Goal: Task Accomplishment & Management: Use online tool/utility

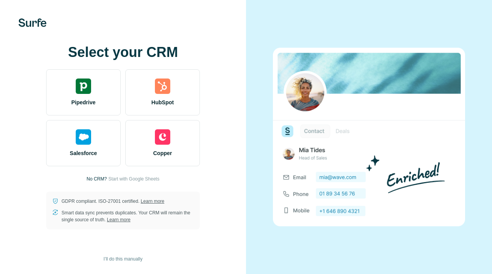
click at [146, 47] on h1 "Select your CRM" at bounding box center [123, 52] width 154 height 15
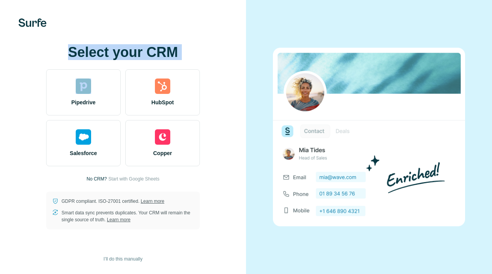
copy h1 "Select your CRM"
click at [143, 180] on span "Start with Google Sheets" at bounding box center [133, 178] width 51 height 7
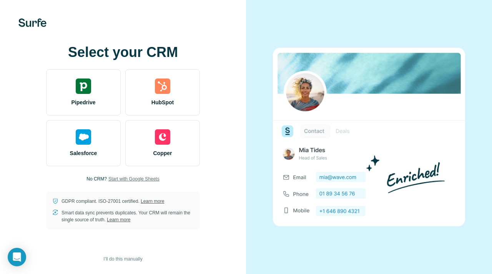
click at [225, 131] on div "Select your CRM Pipedrive HubSpot Salesforce Copper No CRM? Start with Google S…" at bounding box center [122, 137] width 215 height 185
click at [230, 102] on div "Select your CRM Pipedrive HubSpot Salesforce Copper No CRM? Start with Google S…" at bounding box center [122, 137] width 215 height 185
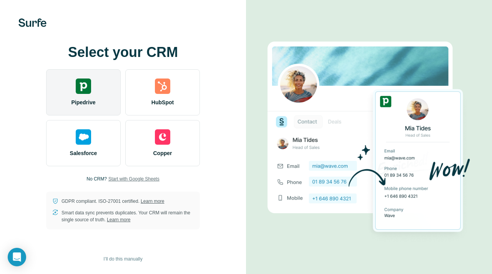
click at [83, 96] on div "Pipedrive" at bounding box center [83, 92] width 75 height 46
click at [88, 90] on img at bounding box center [83, 85] width 15 height 15
